Goal: Check status: Check status

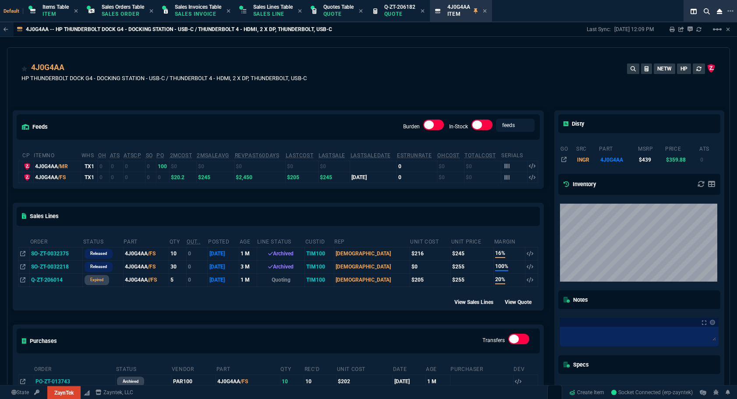
select select "4: SHAD"
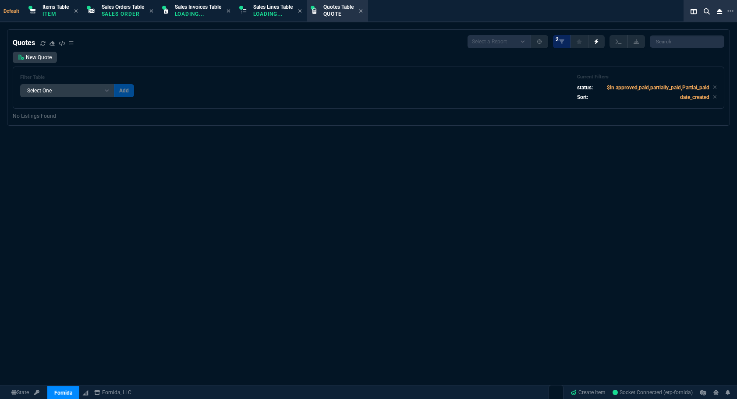
select select "4: SHAD"
select select
click at [118, 9] on span "Sales Orders Table" at bounding box center [123, 7] width 42 height 6
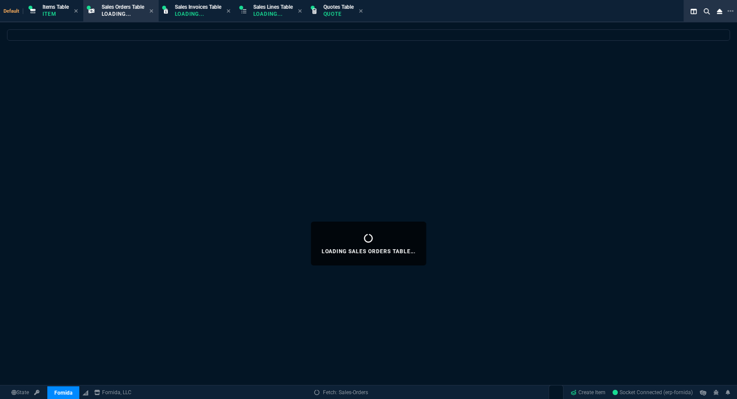
select select
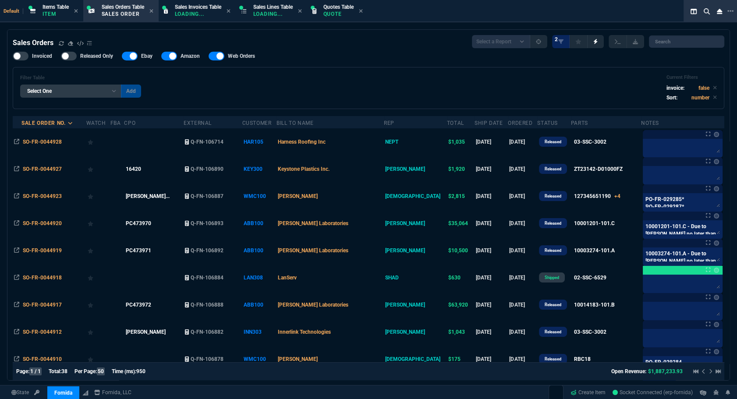
click at [688, 38] on input "search" at bounding box center [686, 41] width 75 height 12
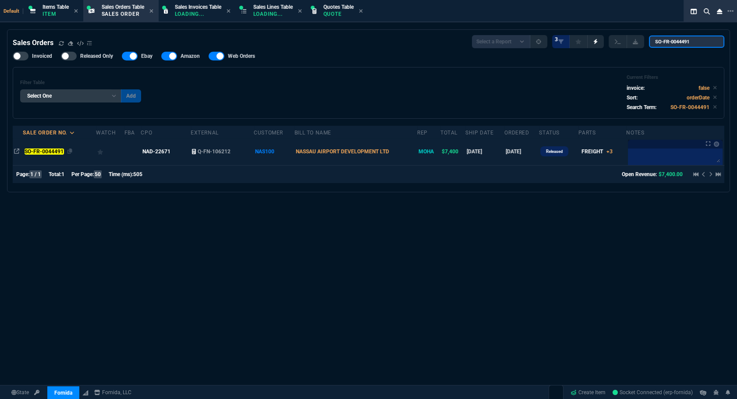
type input "SO-FR-0044491"
click at [55, 150] on mark "SO-FR-0044491" at bounding box center [44, 152] width 39 height 6
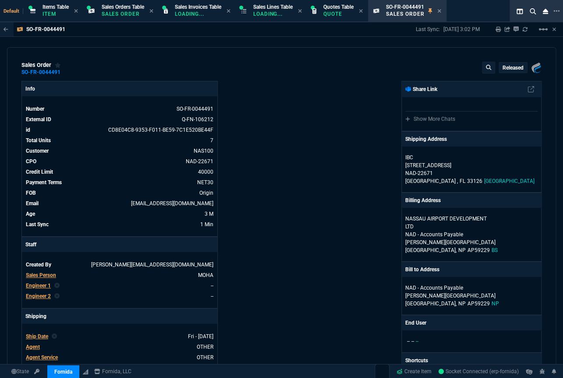
drag, startPoint x: 530, startPoint y: 151, endPoint x: 541, endPoint y: 150, distance: 10.5
click at [533, 151] on icon at bounding box center [535, 150] width 5 height 5
click at [170, 109] on icon at bounding box center [171, 108] width 5 height 5
